Goal: Task Accomplishment & Management: Use online tool/utility

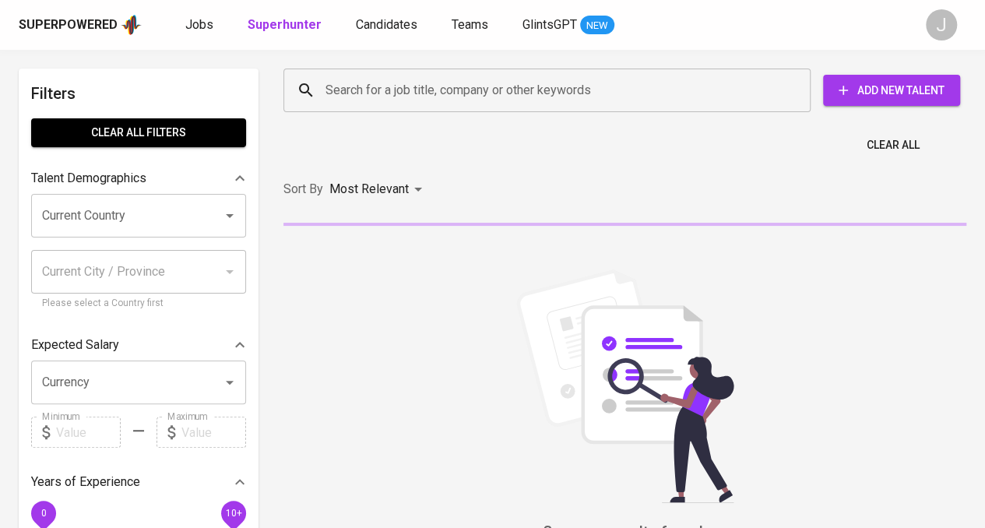
click at [445, 93] on input "Search for a job title, company or other keywords" at bounding box center [551, 91] width 459 height 30
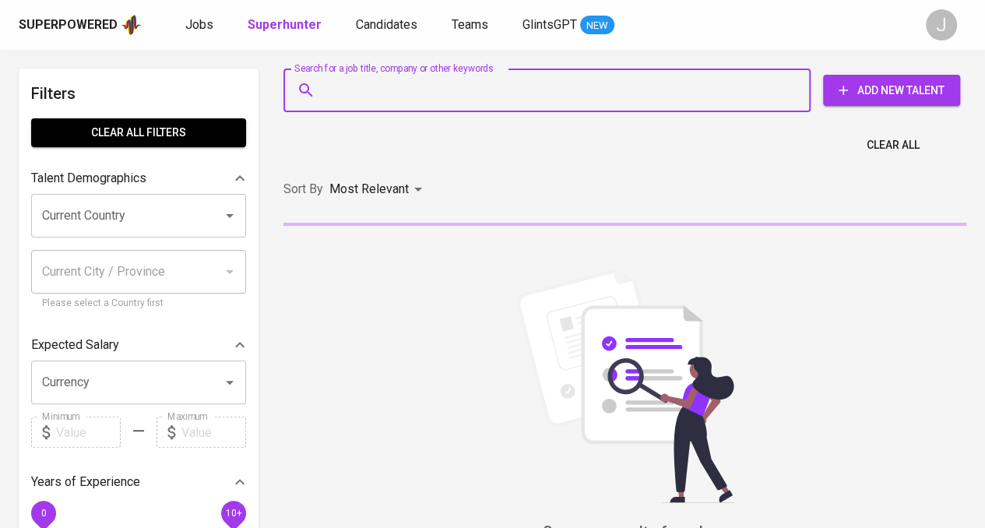
paste input "[EMAIL_ADDRESS][DOMAIN_NAME]"
type input "[EMAIL_ADDRESS][DOMAIN_NAME]"
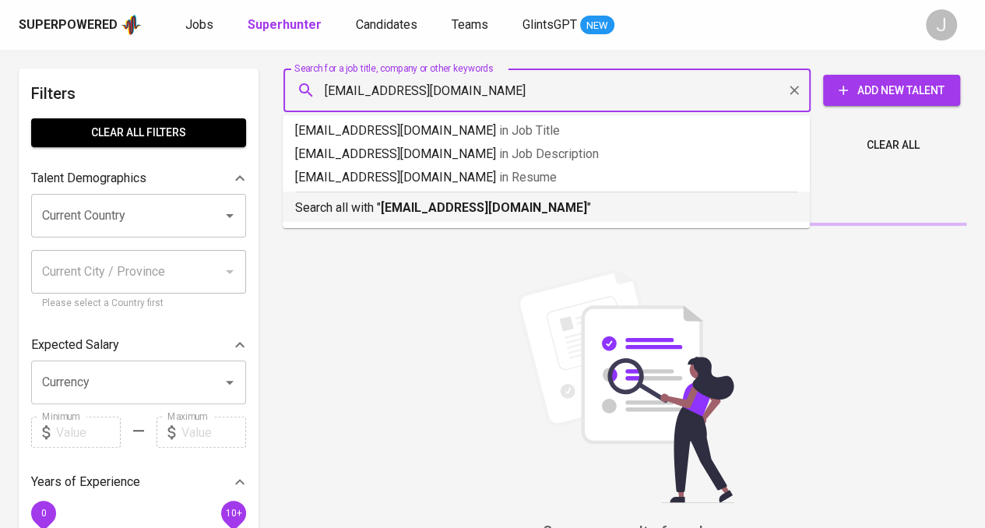
click at [539, 208] on b "[EMAIL_ADDRESS][DOMAIN_NAME]" at bounding box center [484, 207] width 206 height 15
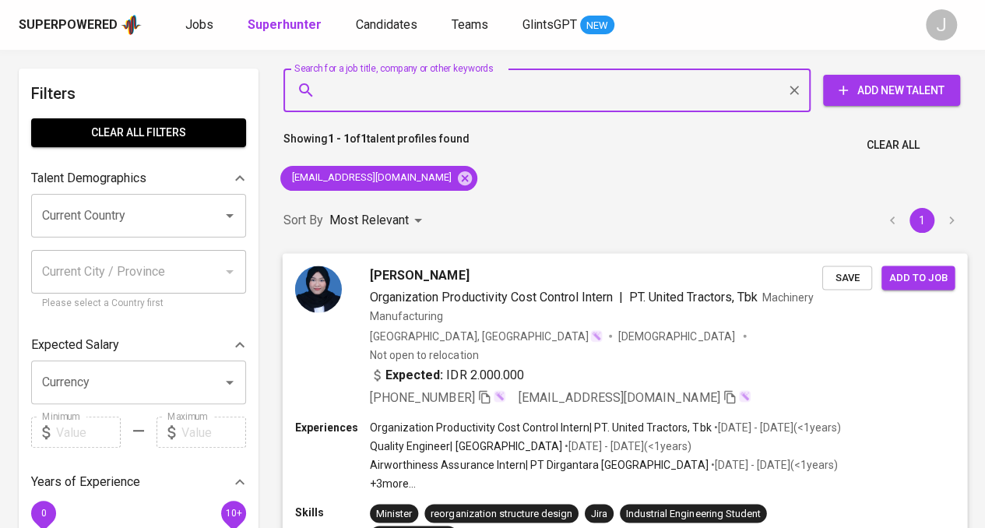
scroll to position [156, 0]
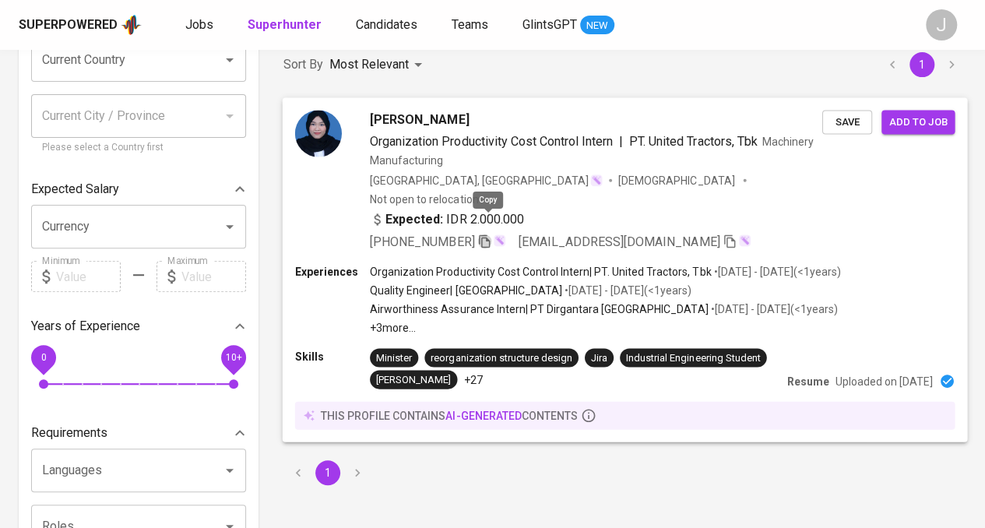
click at [490, 234] on icon "button" at bounding box center [484, 240] width 11 height 13
click at [491, 232] on icon "button" at bounding box center [484, 239] width 14 height 14
click at [490, 234] on icon "button" at bounding box center [484, 240] width 11 height 13
